Goal: Transaction & Acquisition: Download file/media

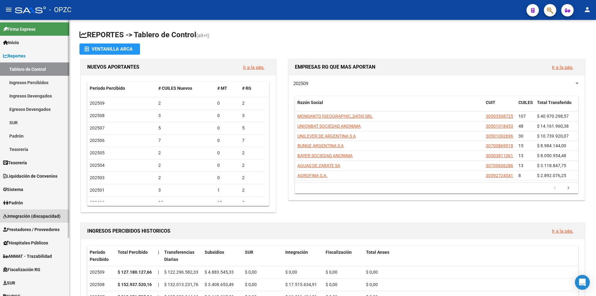
click at [31, 215] on span "Integración (discapacidad)" at bounding box center [31, 216] width 57 height 7
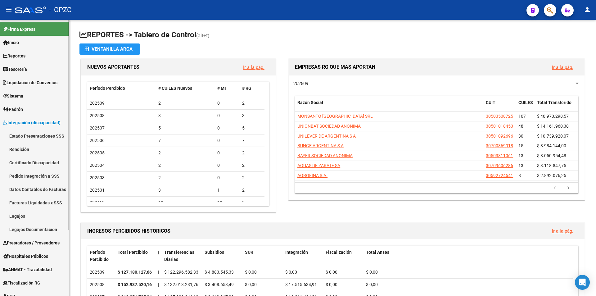
click at [48, 163] on link "Certificado Discapacidad" at bounding box center [34, 162] width 69 height 13
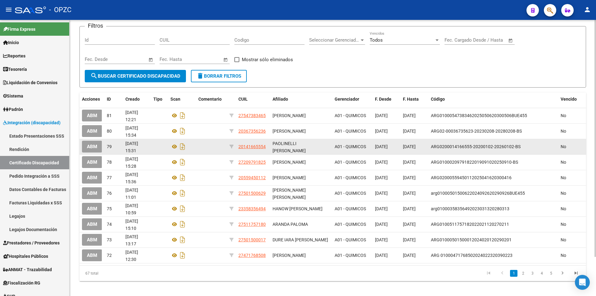
scroll to position [46, 0]
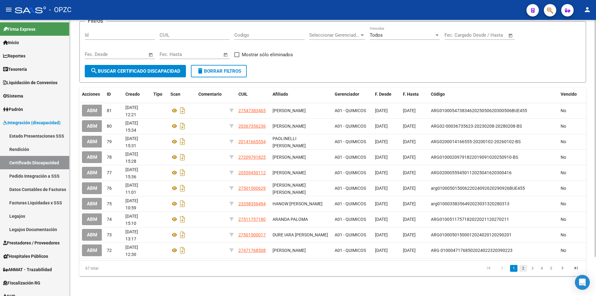
click at [526, 268] on link "2" at bounding box center [522, 268] width 7 height 7
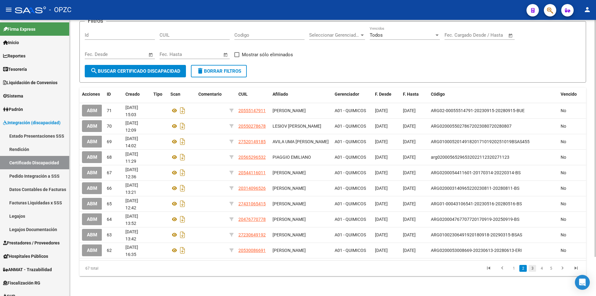
click at [531, 267] on link "3" at bounding box center [531, 268] width 7 height 7
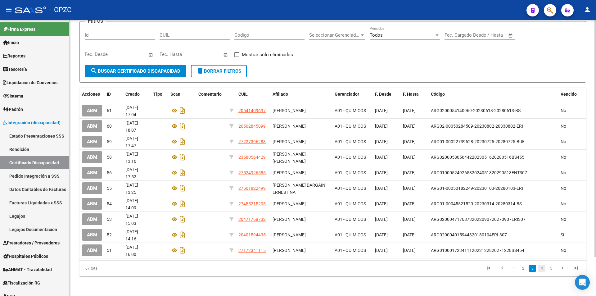
click at [541, 268] on link "4" at bounding box center [541, 268] width 7 height 7
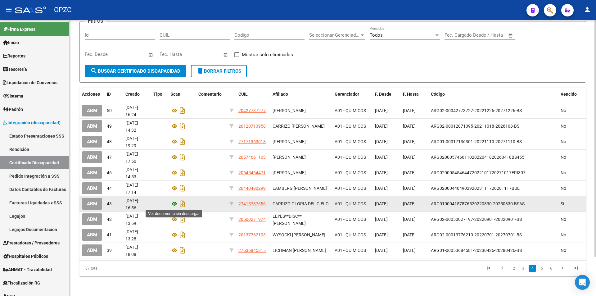
click at [176, 204] on icon at bounding box center [174, 203] width 8 height 7
